Goal: Transaction & Acquisition: Purchase product/service

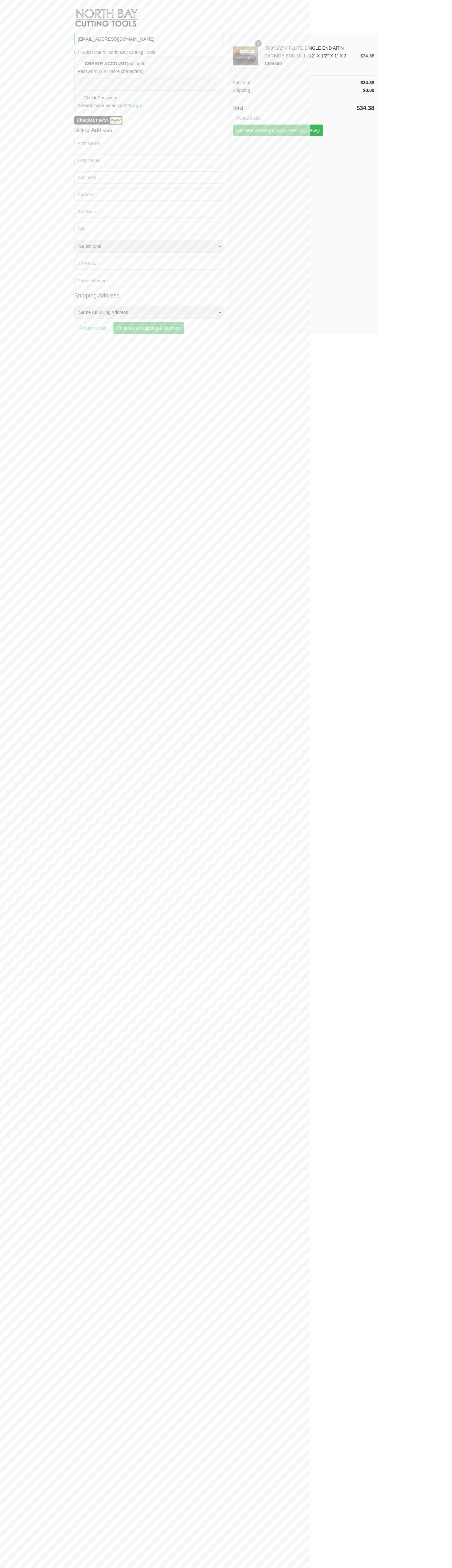
type input "[EMAIL_ADDRESS][DOMAIN_NAME]"
type input "33134"
type button "Estimate Shipping"
type input "[PERSON_NAME]"
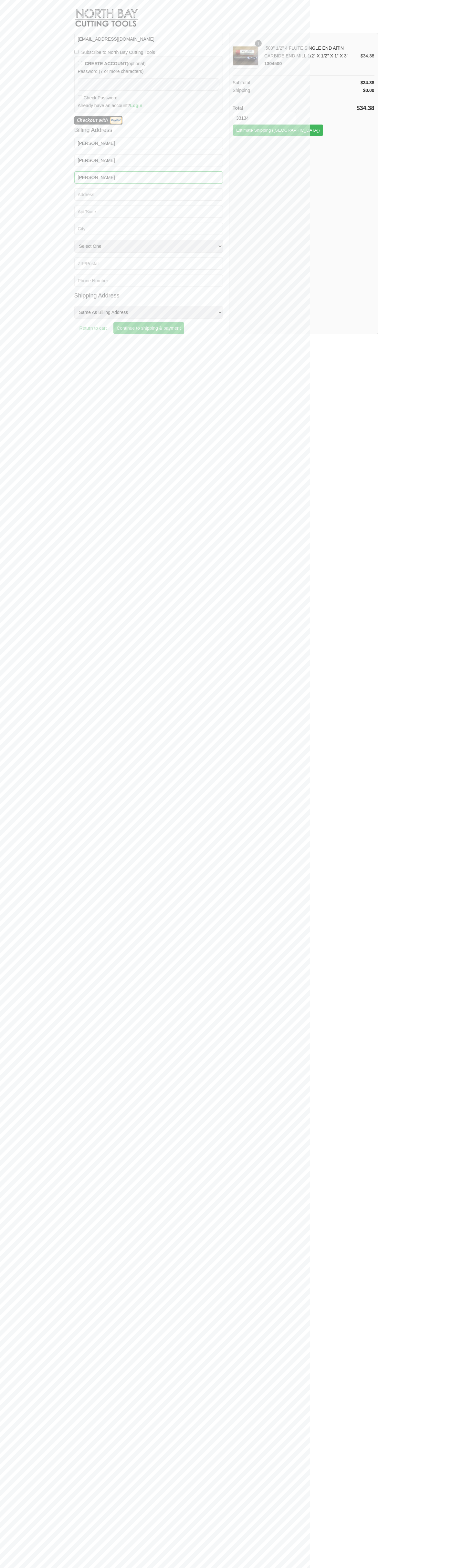
type input "[PERSON_NAME]"
type input "2332 Galiano Street"
type input "First floor"
type input "coral gables"
select select "FL"
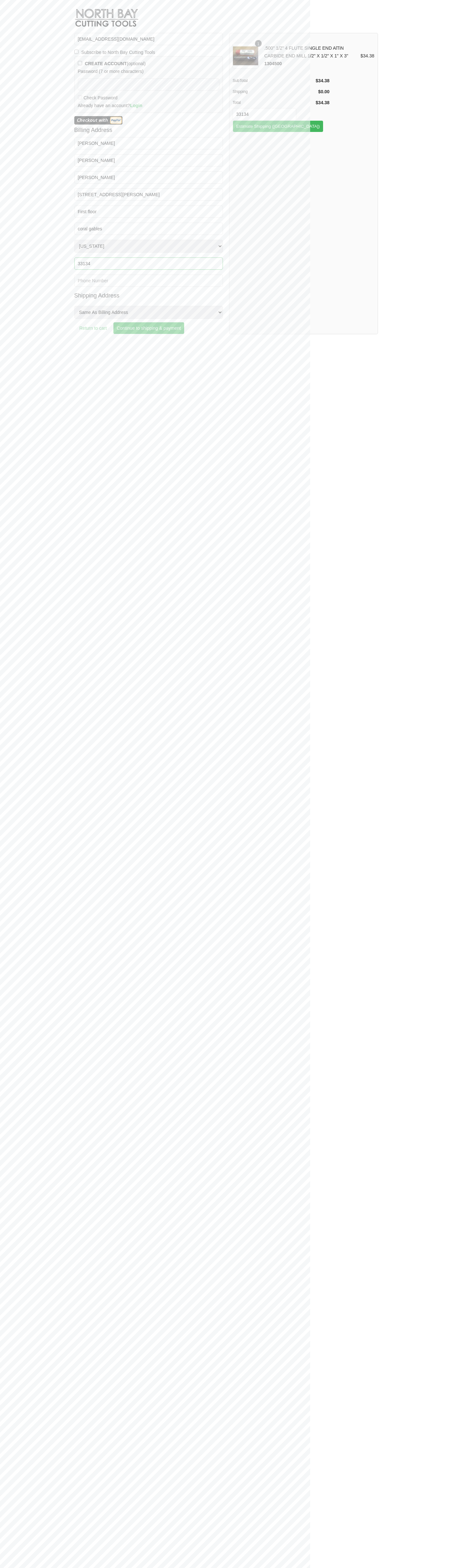
type input "33134"
type input "6502530000"
click at [150, 328] on input "Continue to shipping & payment" at bounding box center [149, 328] width 71 height 12
click at [80, 180] on input "USPS Parcel Post®" at bounding box center [80, 180] width 4 height 4
radio input "true"
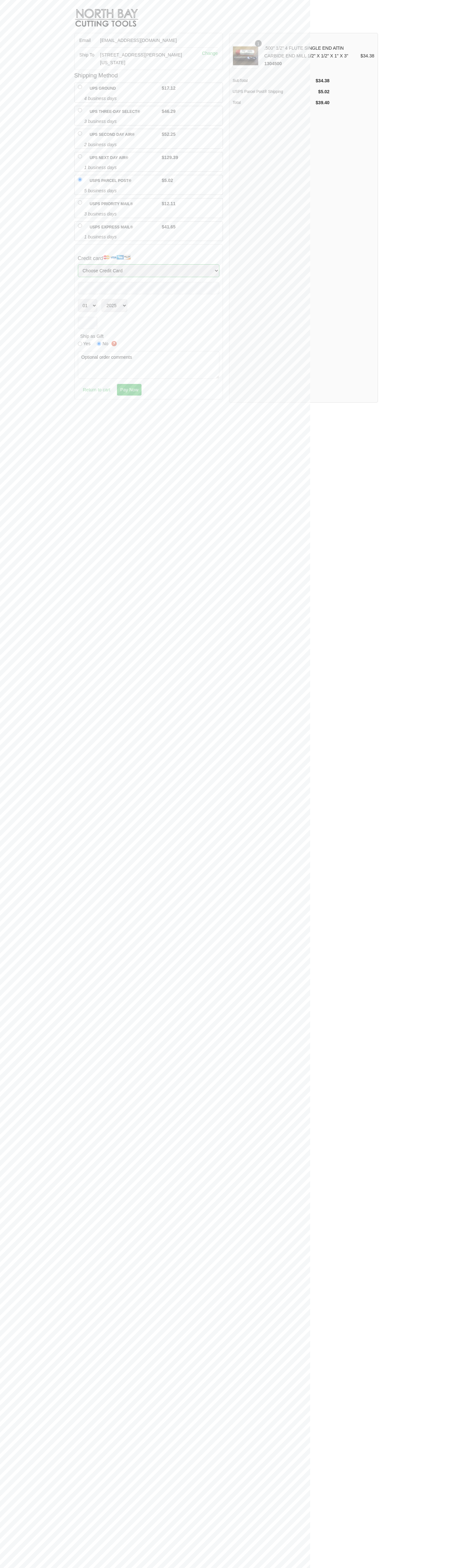
select select "MasterCard"
select select "12"
select select "2029"
